Goal: Task Accomplishment & Management: Manage account settings

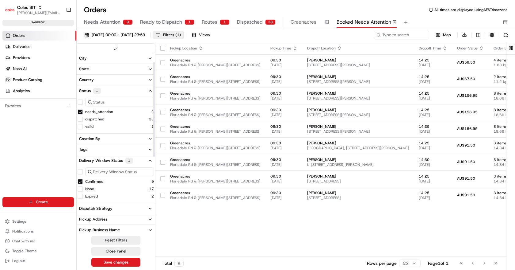
scroll to position [17, 0]
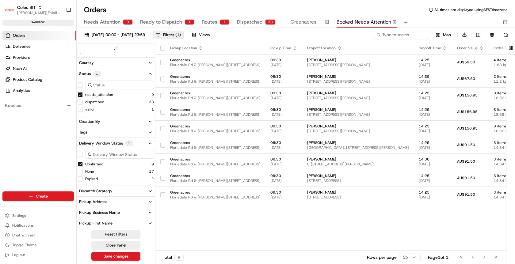
click at [34, 35] on link "Orders" at bounding box center [39, 36] width 74 height 10
click at [430, 10] on icon at bounding box center [431, 10] width 4 height 4
click at [511, 45] on button at bounding box center [511, 48] width 10 height 12
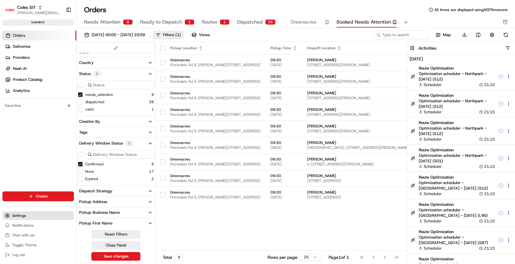
click at [27, 217] on button "Settings" at bounding box center [37, 216] width 71 height 9
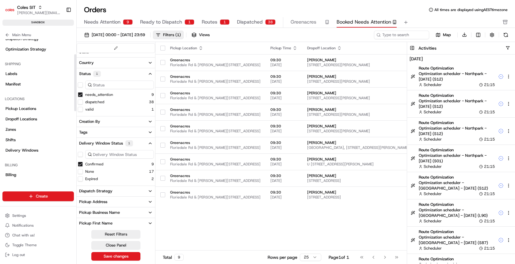
scroll to position [142, 0]
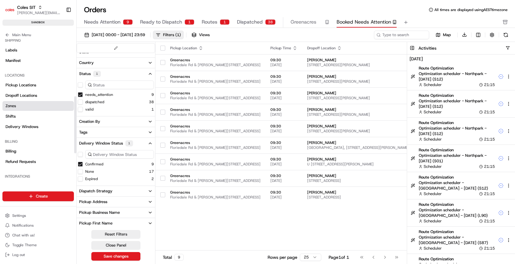
click at [18, 103] on link "Zones" at bounding box center [37, 106] width 71 height 10
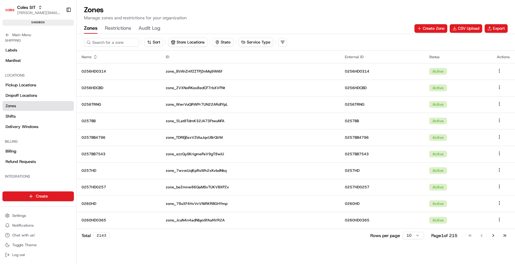
click at [149, 28] on button "Audit Log" at bounding box center [150, 28] width 22 height 10
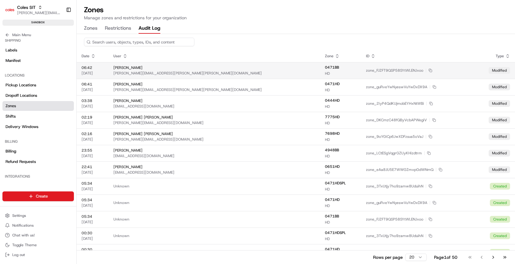
click at [92, 69] on div "06:42" at bounding box center [93, 67] width 22 height 5
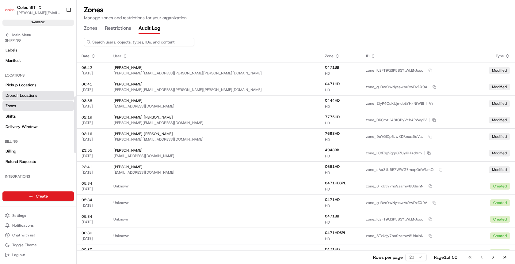
click at [34, 96] on span "Dropoff Locations" at bounding box center [22, 96] width 32 height 6
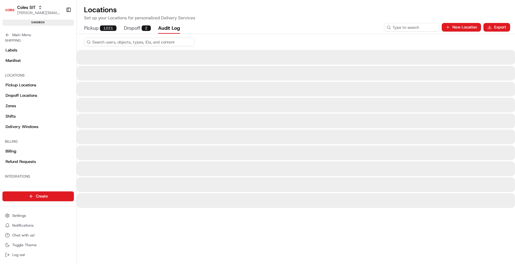
click at [170, 27] on button "Audit Log" at bounding box center [169, 28] width 22 height 10
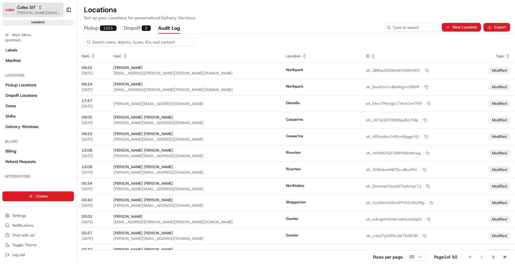
click at [40, 6] on icon "button" at bounding box center [40, 6] width 2 height 1
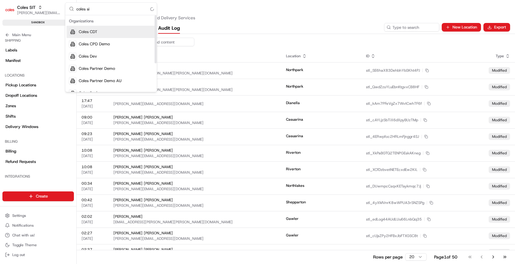
type input "coles sit"
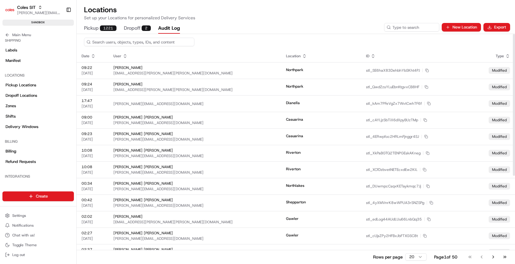
click at [172, 28] on button "Audit Log" at bounding box center [169, 28] width 22 height 10
click at [91, 57] on icon at bounding box center [93, 56] width 5 height 5
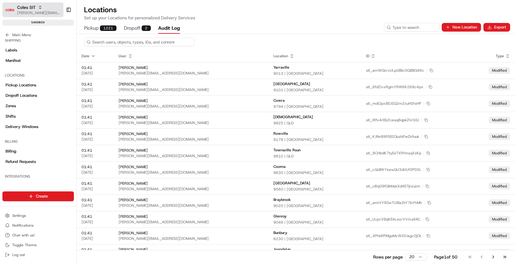
click at [31, 7] on span "Coles SIT" at bounding box center [26, 7] width 18 height 6
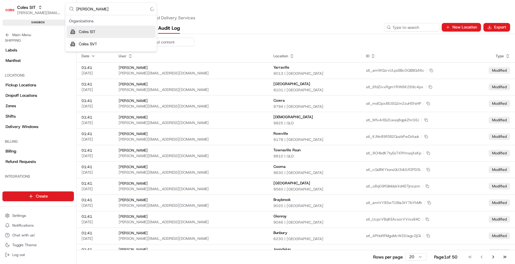
type input "coles svt"
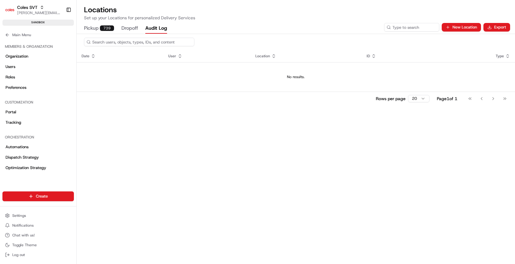
click at [161, 29] on button "Audit Log" at bounding box center [156, 28] width 22 height 10
click at [127, 27] on button "Dropoff" at bounding box center [129, 28] width 17 height 10
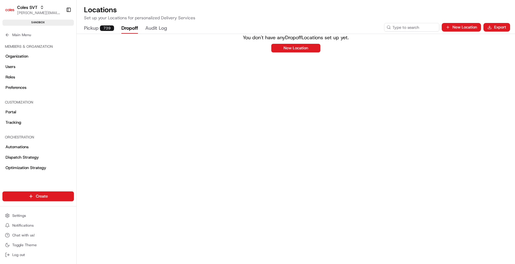
click at [100, 28] on div "739" at bounding box center [107, 28] width 14 height 6
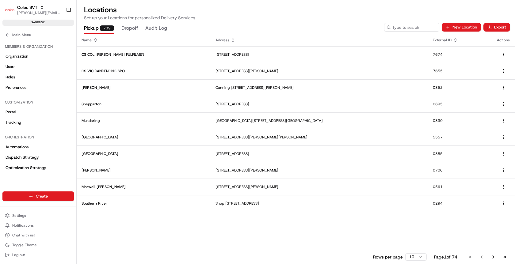
click at [135, 24] on button "Dropoff" at bounding box center [129, 28] width 17 height 10
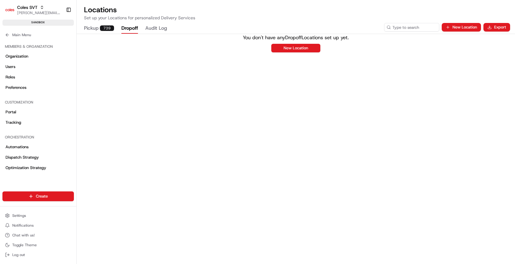
click at [172, 25] on div "Pickup 739 Dropoff Audit Log" at bounding box center [233, 28] width 303 height 10
click at [160, 27] on button "Audit Log" at bounding box center [156, 28] width 22 height 10
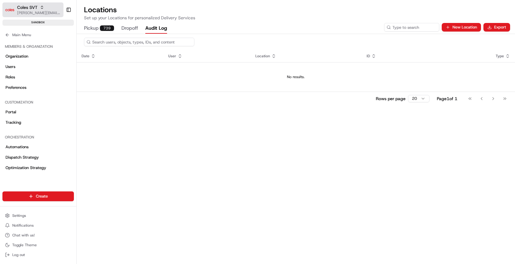
click at [20, 3] on button "Coles SVT [PERSON_NAME][EMAIL_ADDRESS][DOMAIN_NAME]" at bounding box center [32, 9] width 61 height 15
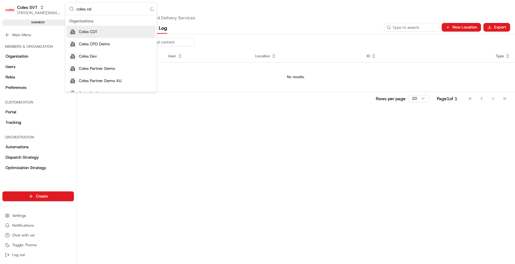
type input "coles cdt"
